Goal: Find specific page/section: Find specific page/section

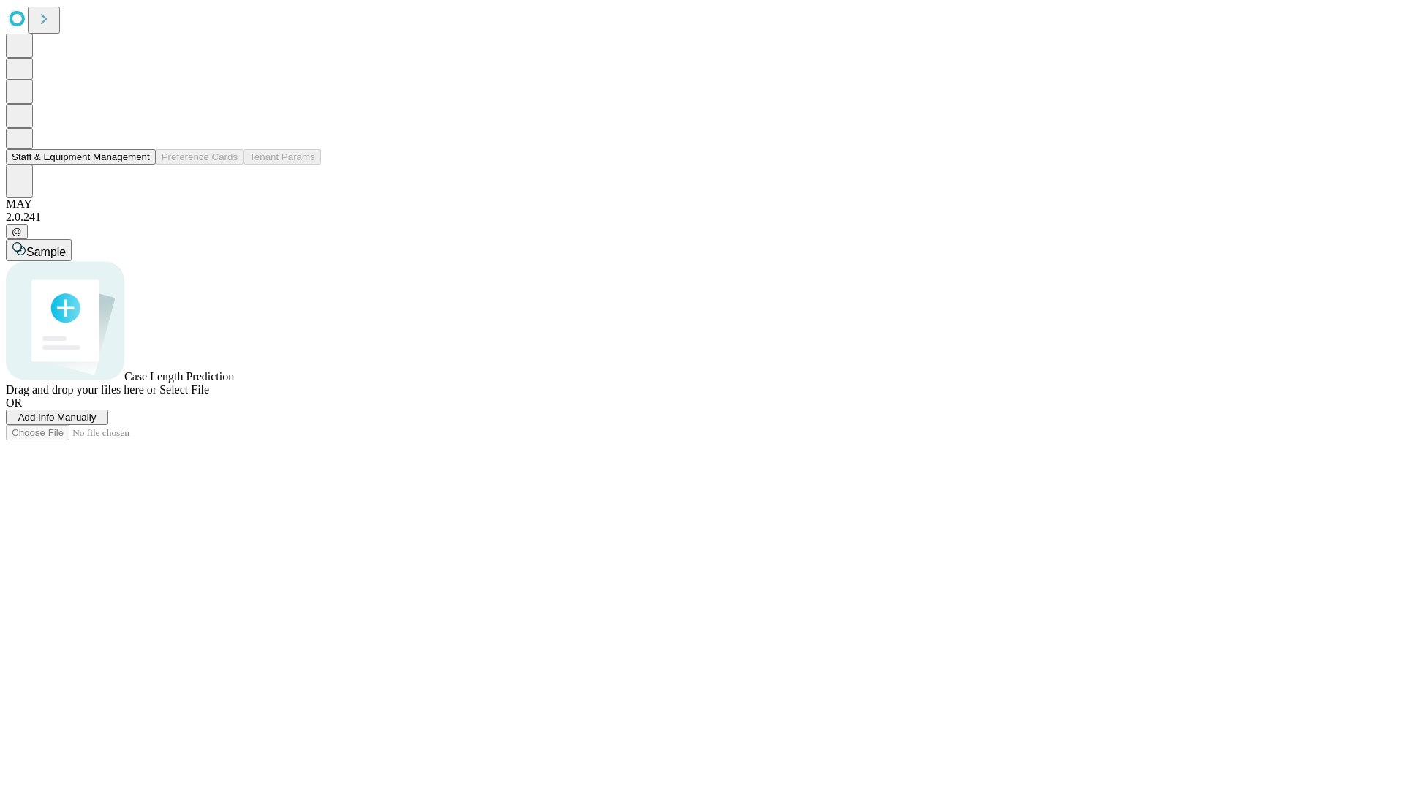
click at [140, 165] on button "Staff & Equipment Management" at bounding box center [81, 156] width 150 height 15
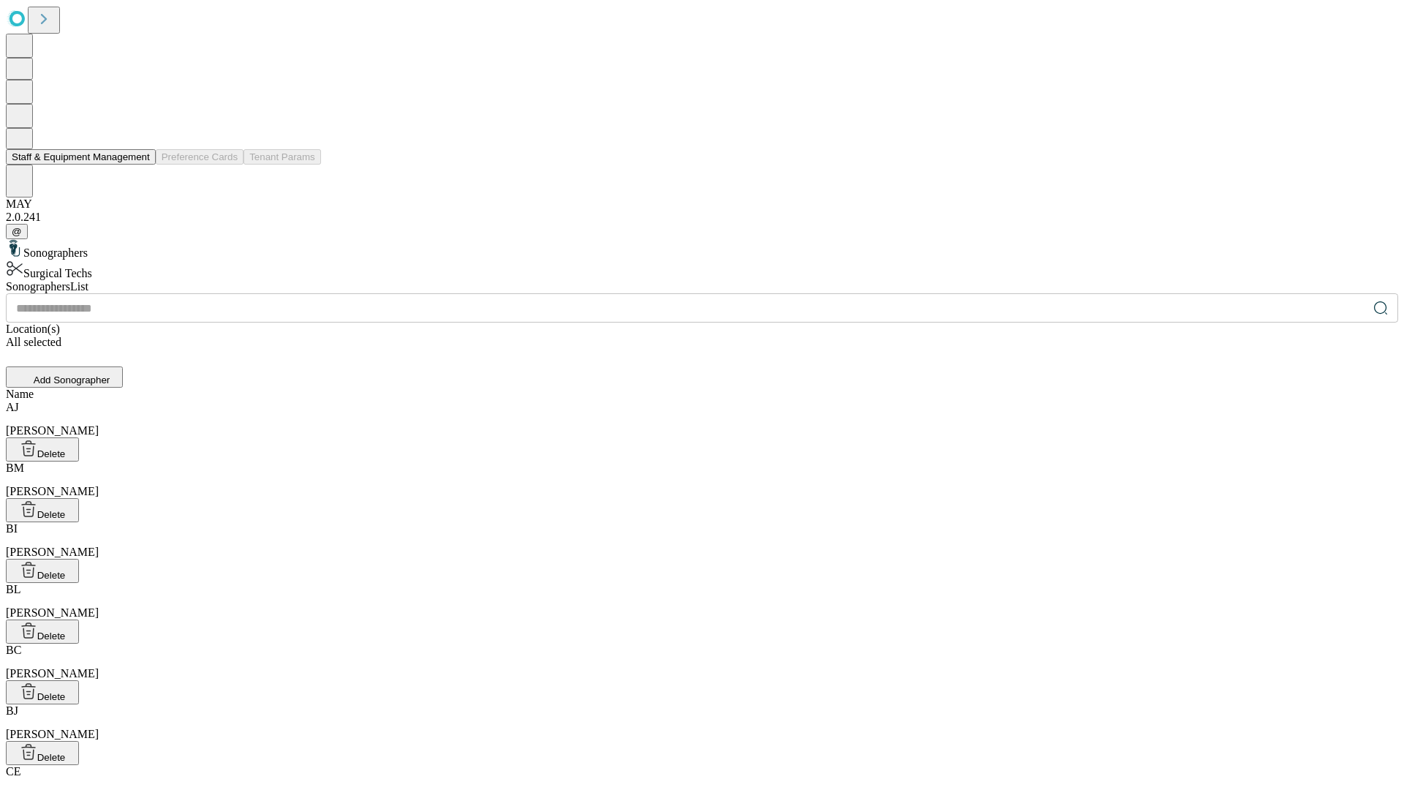
click at [140, 165] on button "Staff & Equipment Management" at bounding box center [81, 156] width 150 height 15
